Goal: Information Seeking & Learning: Learn about a topic

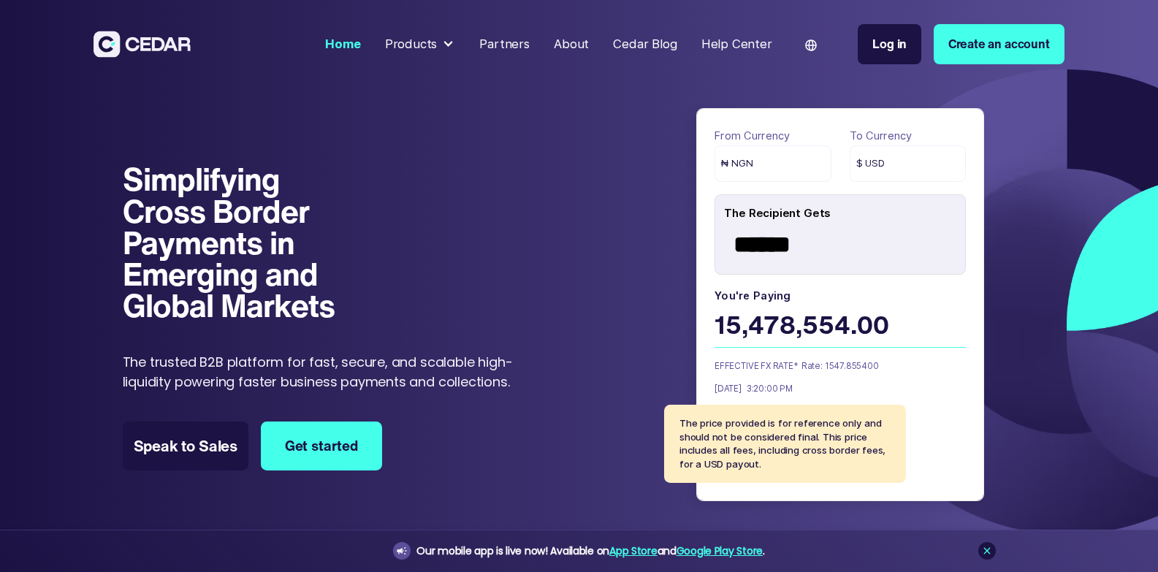
click at [454, 40] on div at bounding box center [448, 44] width 12 height 12
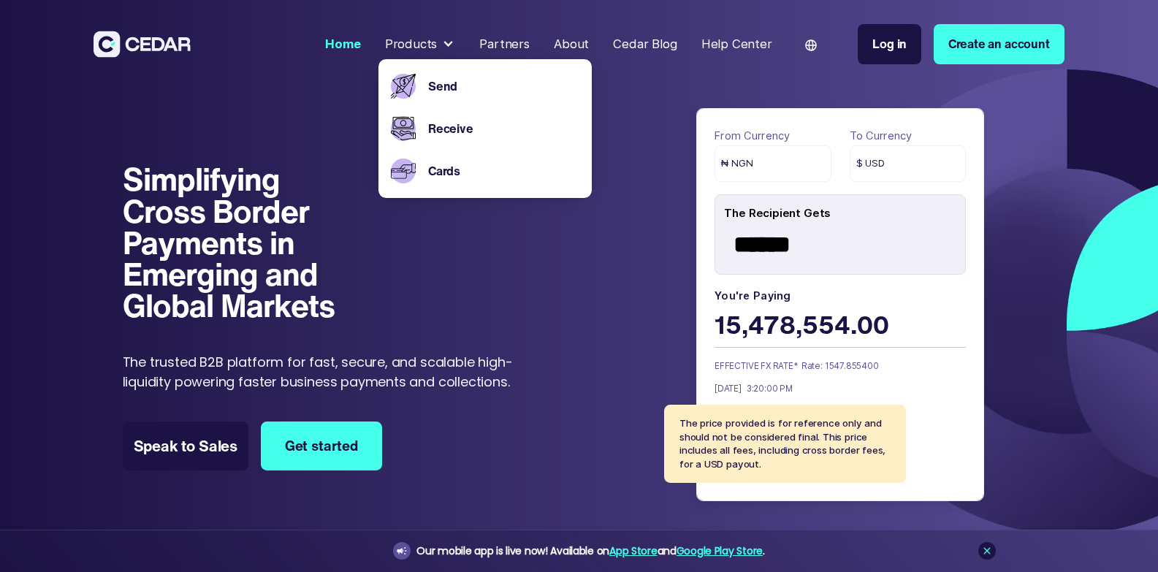
drag, startPoint x: 535, startPoint y: 316, endPoint x: 565, endPoint y: 313, distance: 30.9
click at [539, 316] on div "Simplifying Cross Border Payments in Emerging and Global Markets Simplifying Cr…" at bounding box center [608, 310] width 970 height 403
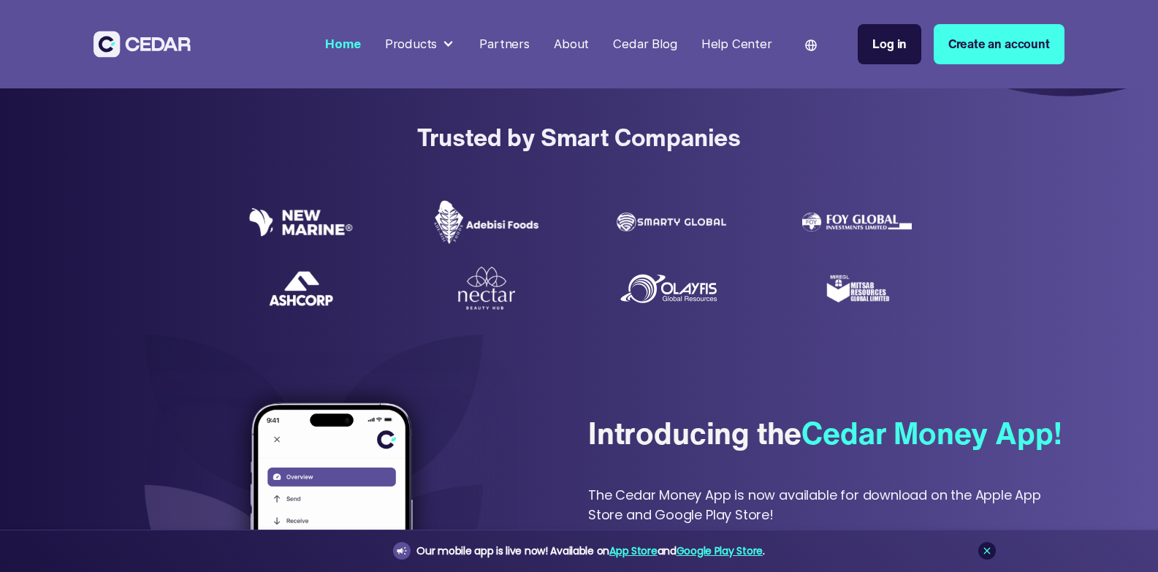
scroll to position [584, 0]
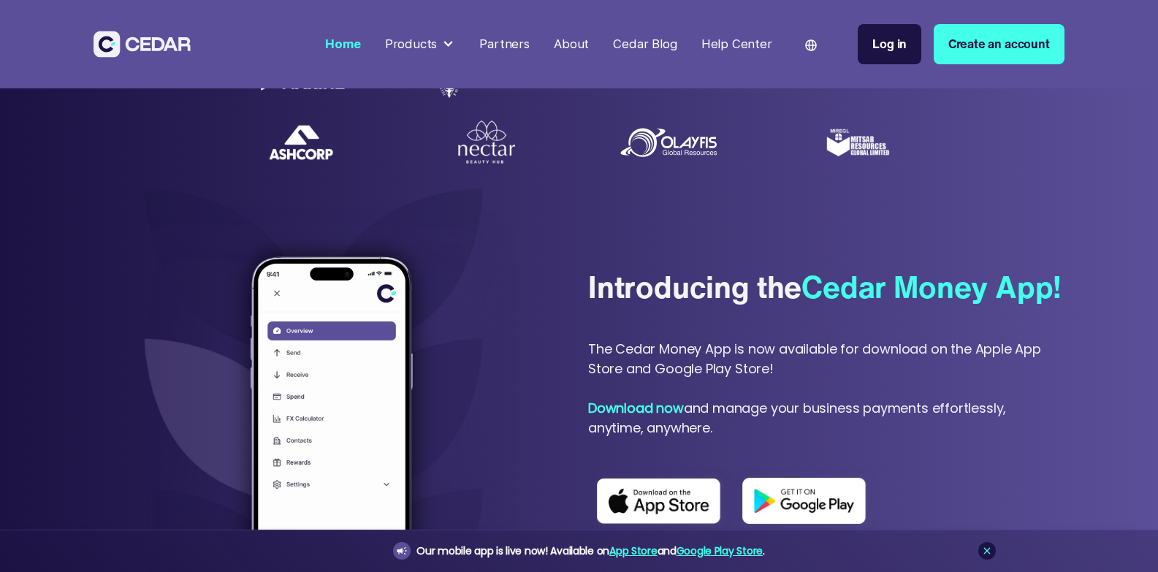
click at [627, 294] on div "Introducing the Cedar Money App!" at bounding box center [824, 287] width 473 height 42
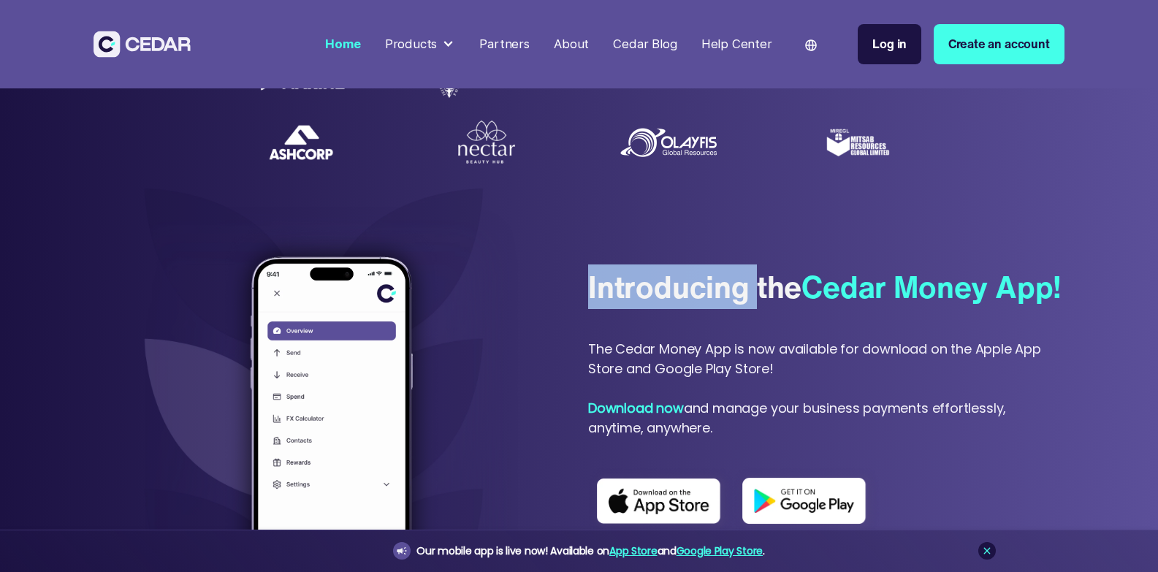
click at [627, 294] on div "Introducing the Cedar Money App!" at bounding box center [824, 287] width 473 height 42
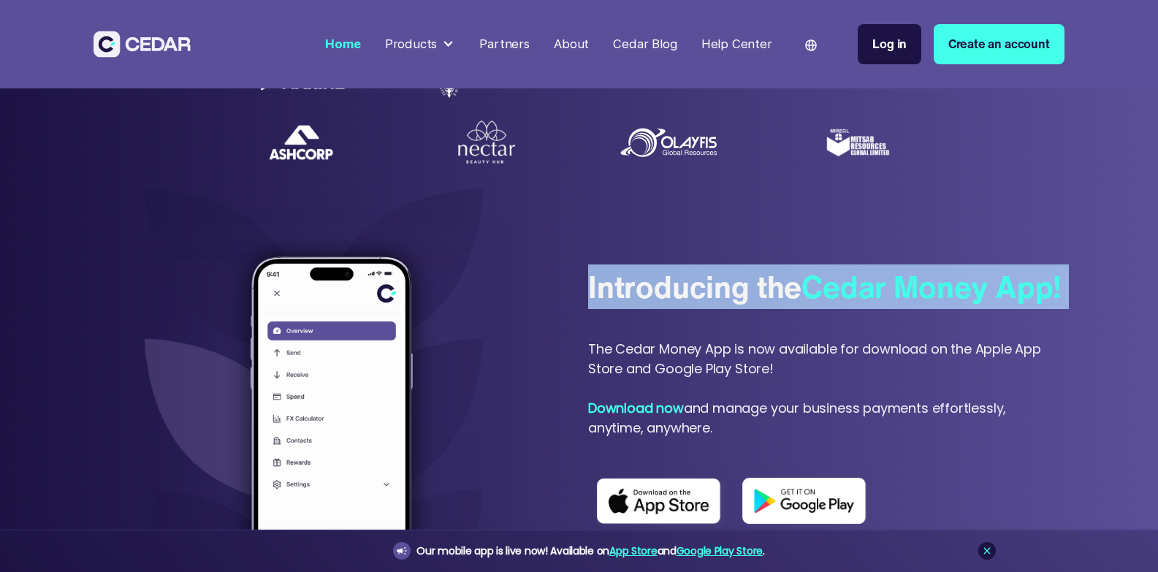
click at [627, 294] on div "Introducing the Cedar Money App!" at bounding box center [824, 287] width 473 height 42
click at [1027, 234] on section "Introducing the Cedar Money App! The Cedar Money App is now available for downl…" at bounding box center [579, 437] width 1158 height 524
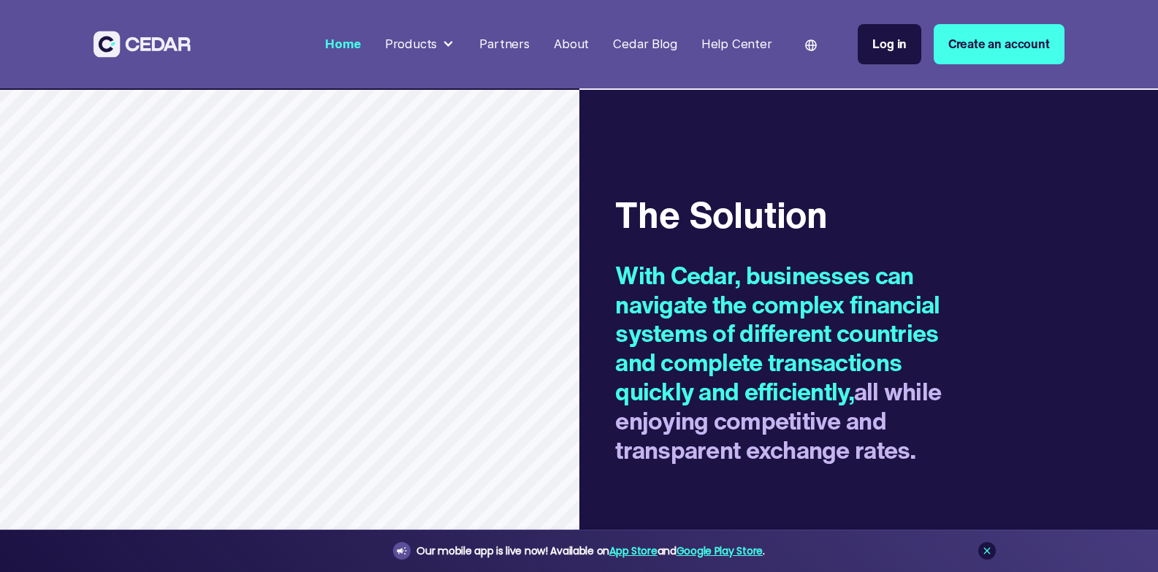
scroll to position [1680, 0]
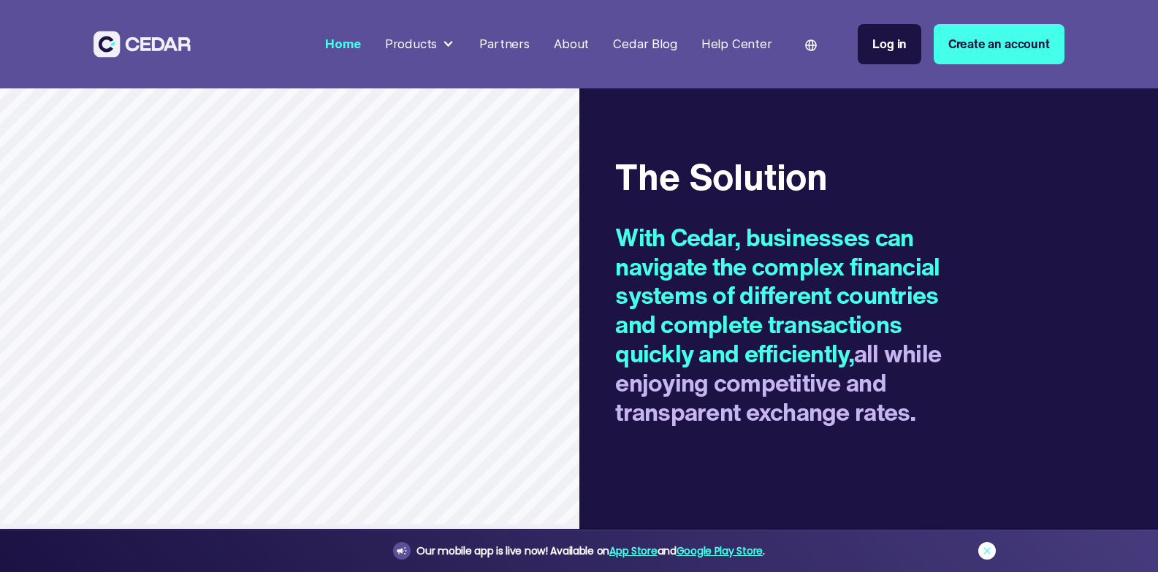
click at [985, 549] on icon at bounding box center [986, 550] width 7 height 7
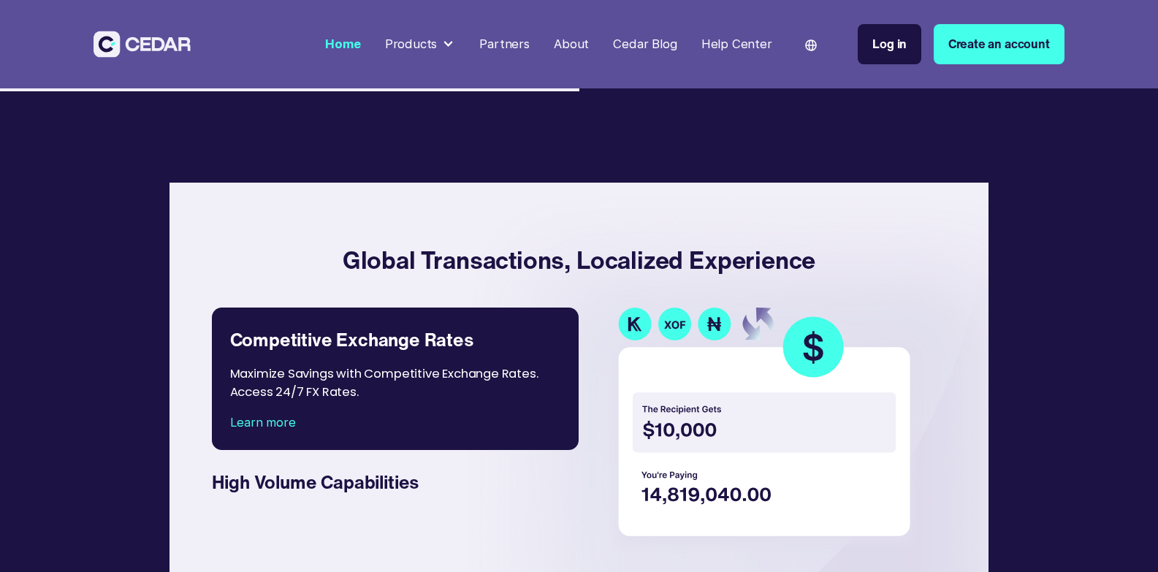
scroll to position [2118, 0]
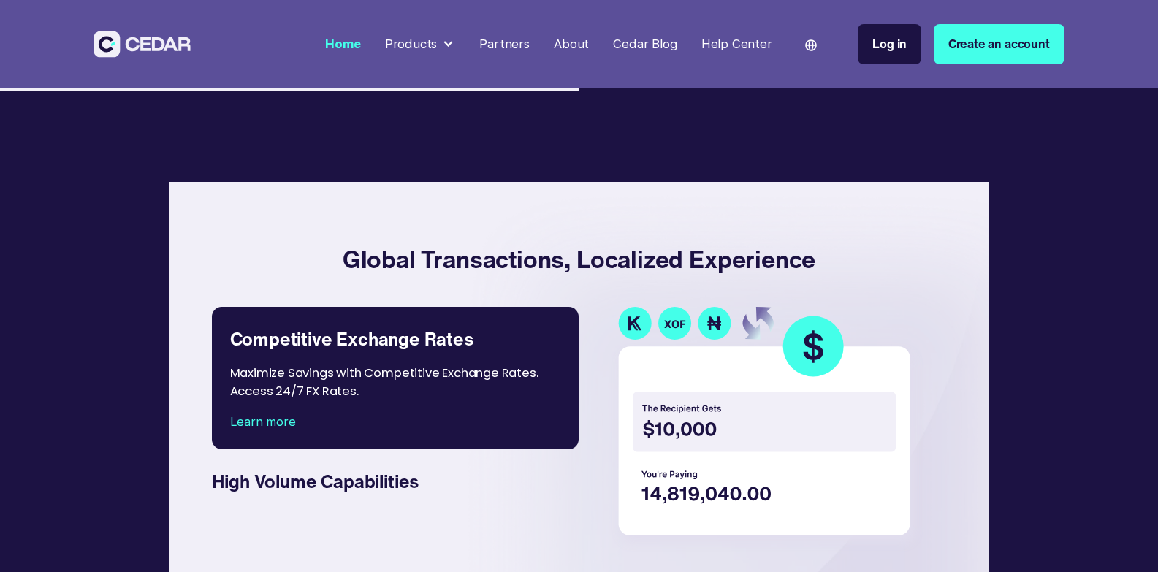
click at [654, 289] on h4 "Global Transactions, Localized Experience" at bounding box center [579, 259] width 758 height 94
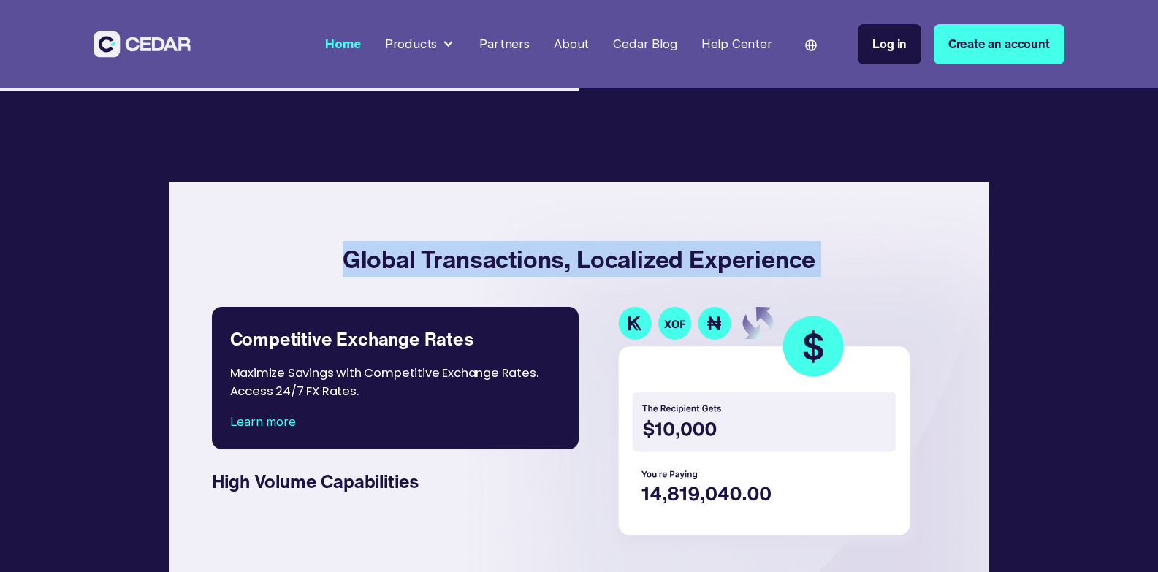
click at [654, 289] on h4 "Global Transactions, Localized Experience" at bounding box center [579, 259] width 758 height 94
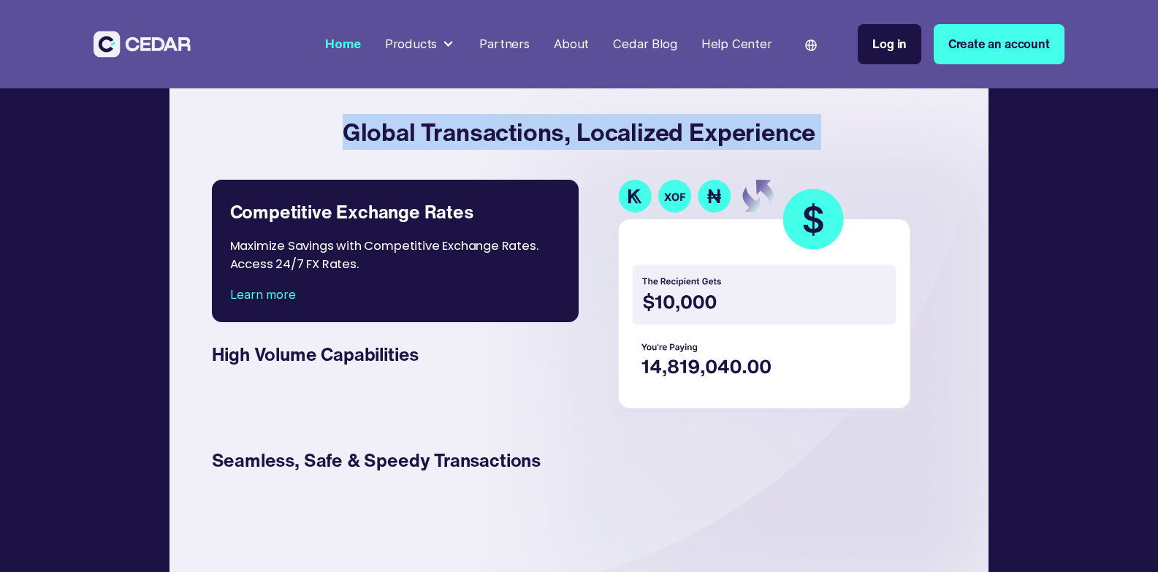
scroll to position [2264, 0]
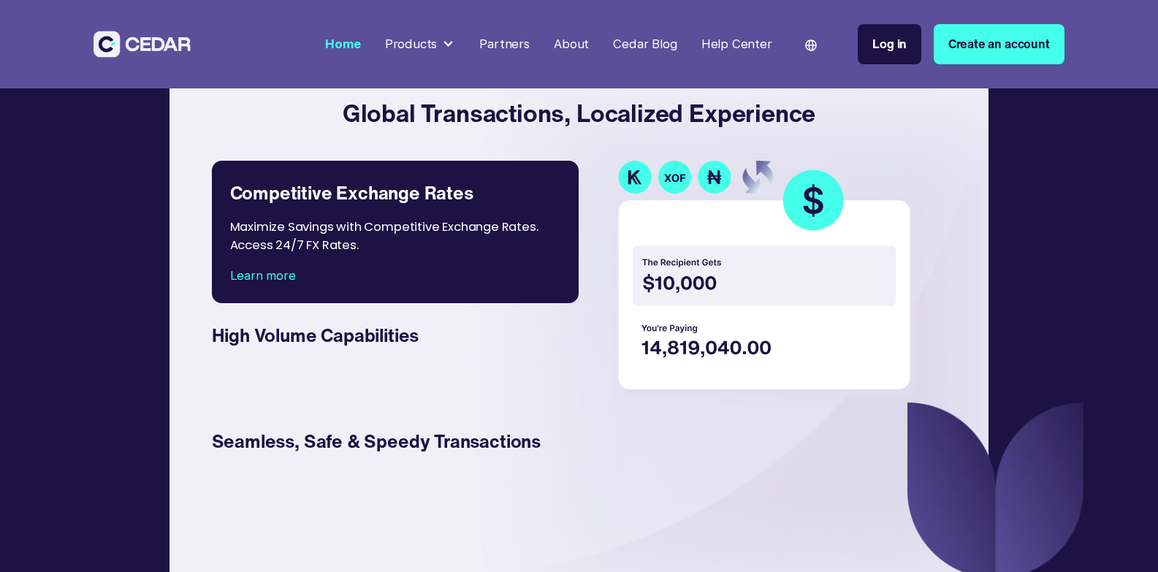
click at [955, 240] on div "Global Transactions, Localized Experience Competitive Exchange Rates Maximize S…" at bounding box center [578, 306] width 819 height 541
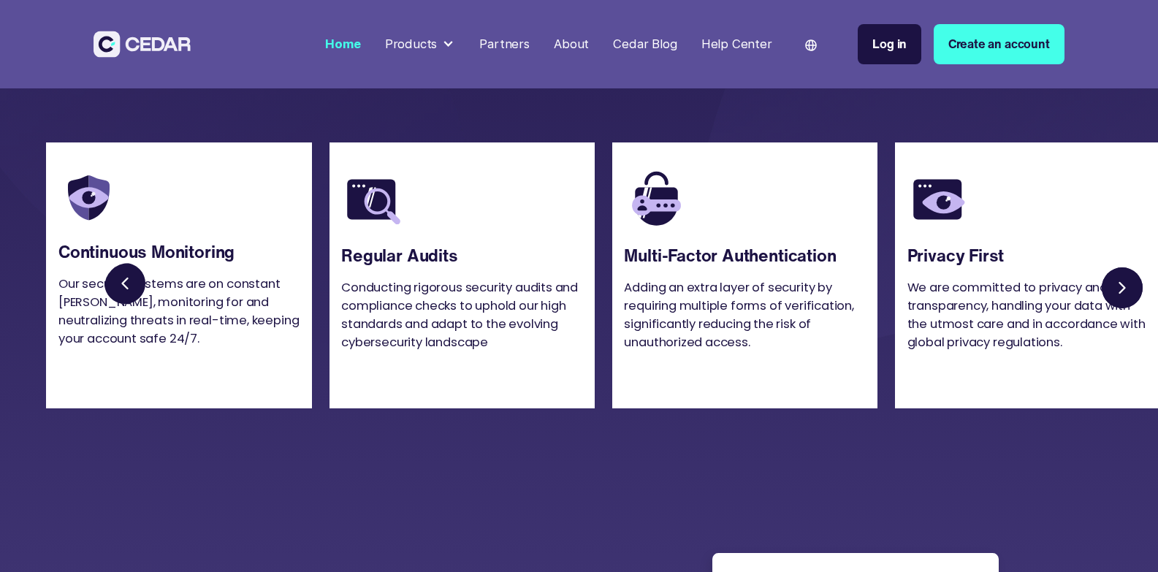
scroll to position [3579, 0]
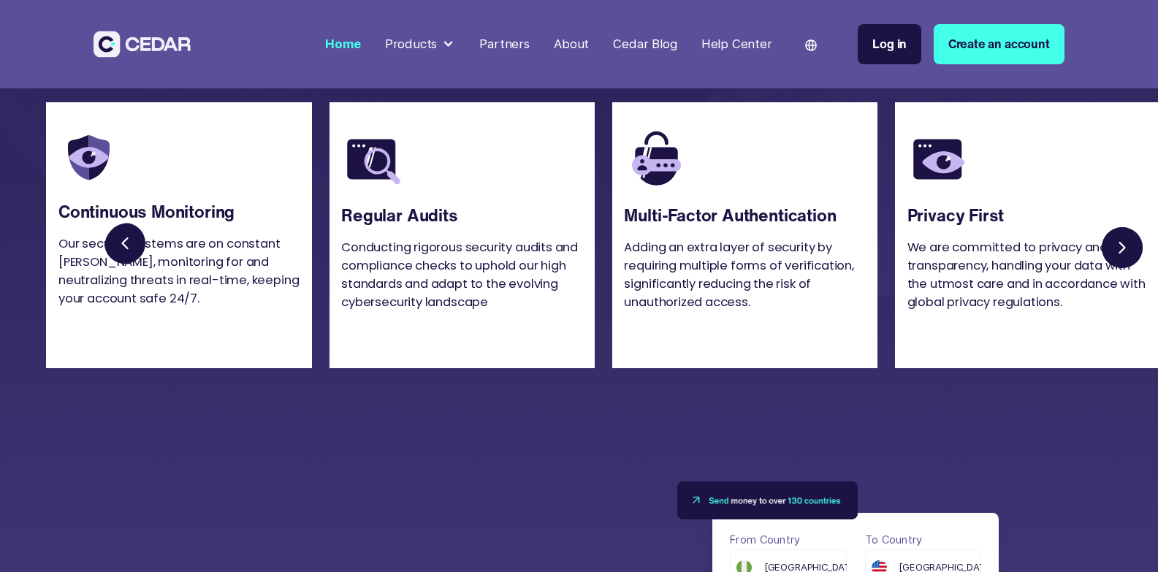
click at [1129, 271] on link "Next slide" at bounding box center [1122, 247] width 48 height 48
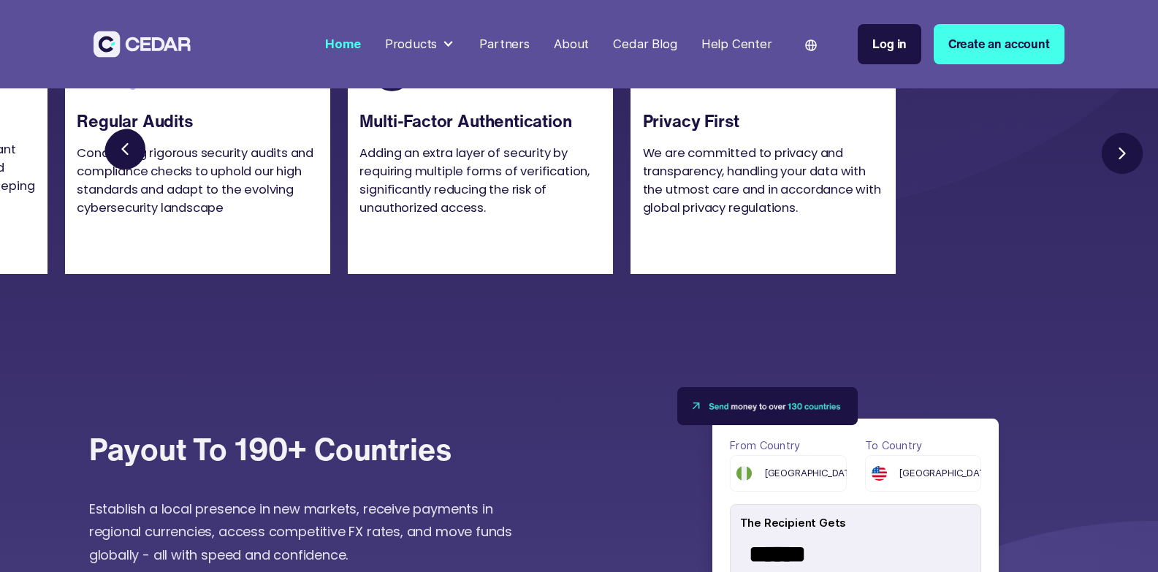
scroll to position [3652, 0]
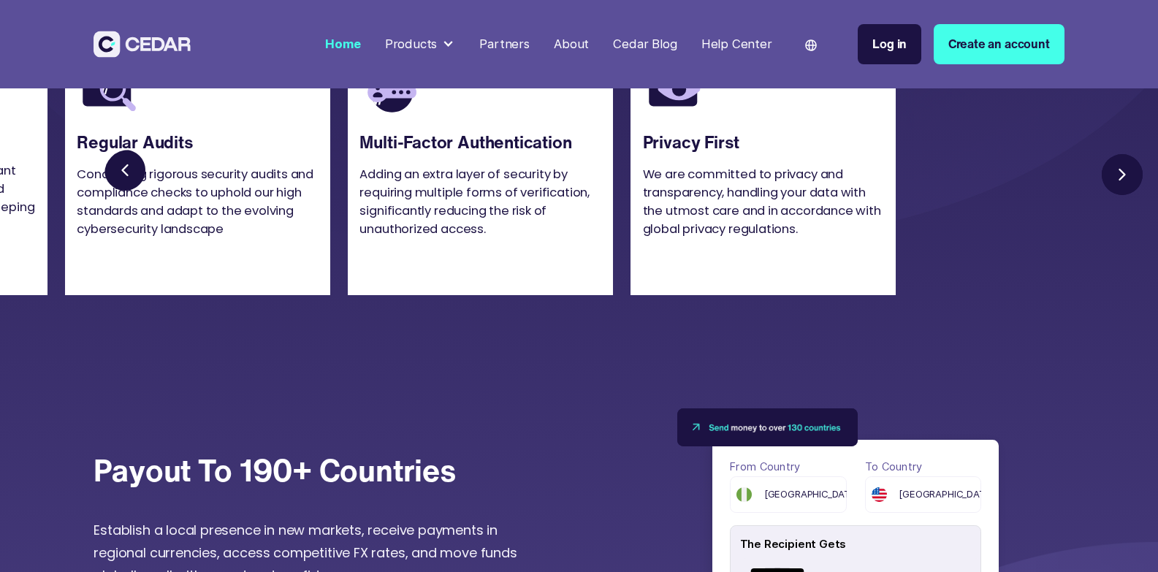
click at [1121, 198] on link "Next slide" at bounding box center [1122, 174] width 48 height 48
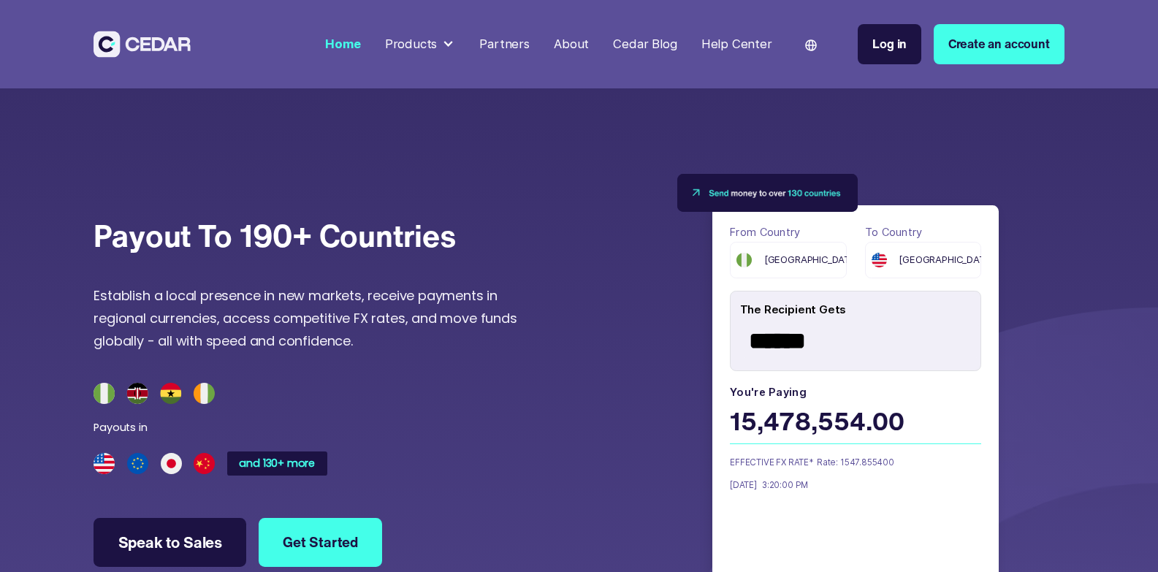
scroll to position [3944, 0]
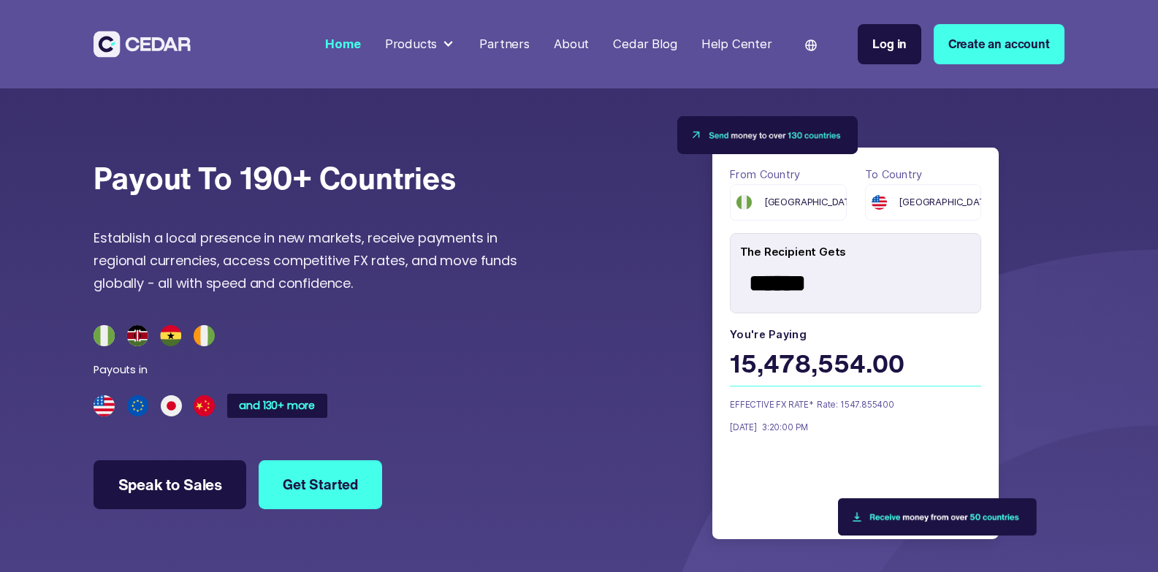
click at [817, 221] on div "[GEOGRAPHIC_DATA]" at bounding box center [788, 202] width 117 height 37
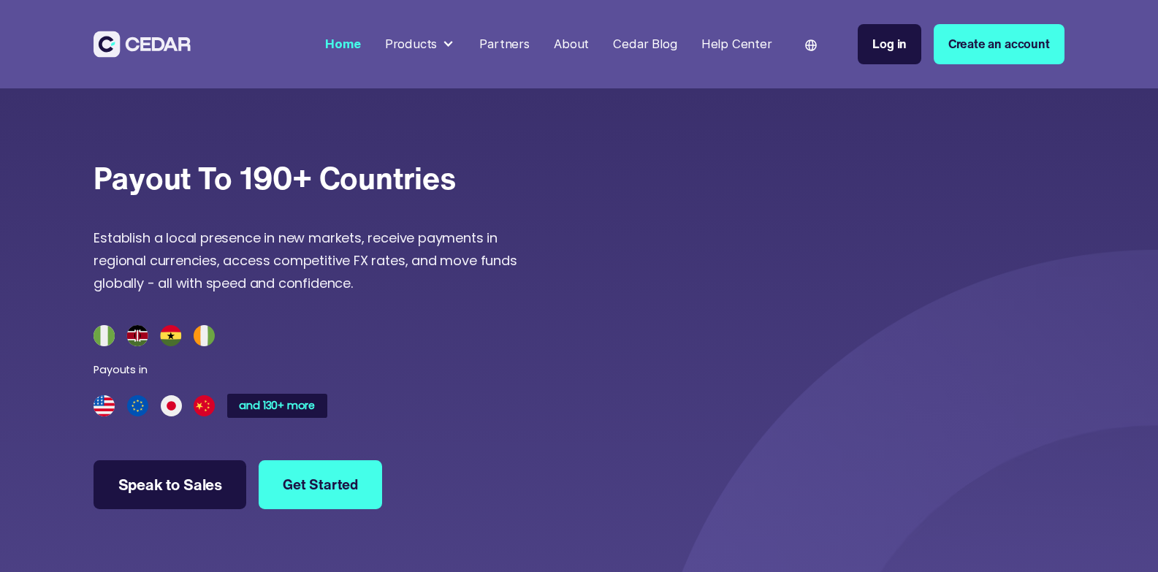
click at [927, 249] on div "From country [GEOGRAPHIC_DATA] To country United States The Recipient Gets ****…" at bounding box center [855, 335] width 417 height 434
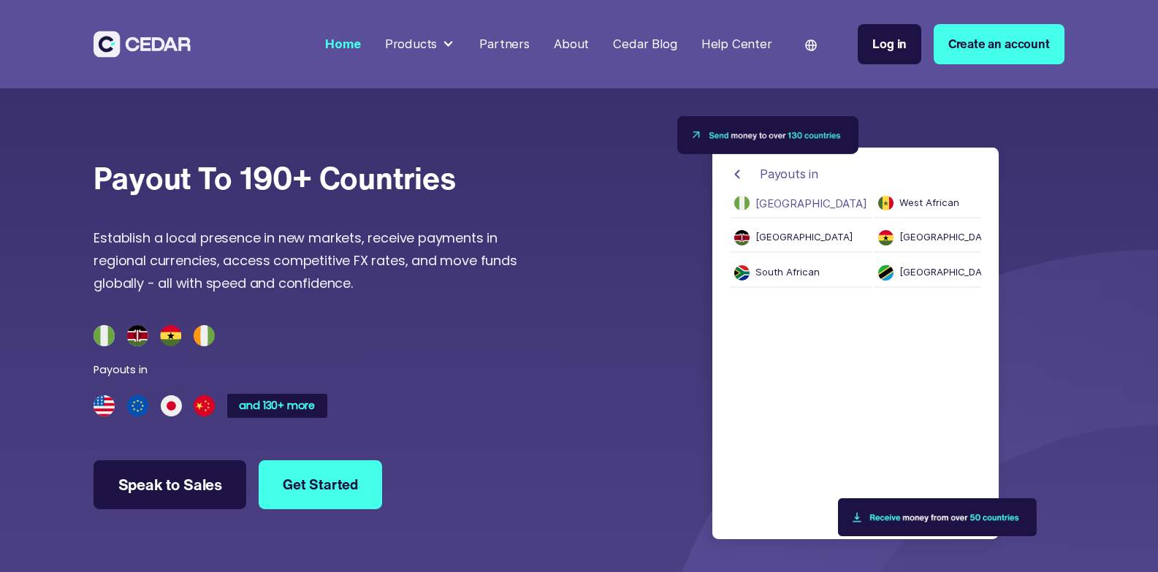
click at [776, 218] on button "[GEOGRAPHIC_DATA]" at bounding box center [801, 207] width 142 height 23
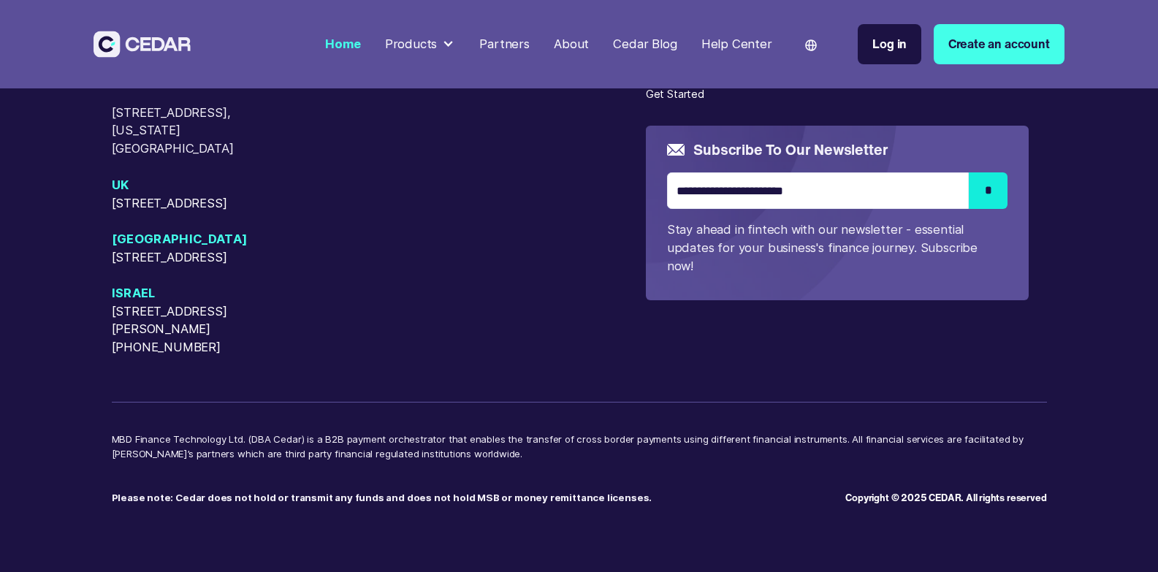
scroll to position [6621, 0]
